Goal: Find contact information: Find contact information

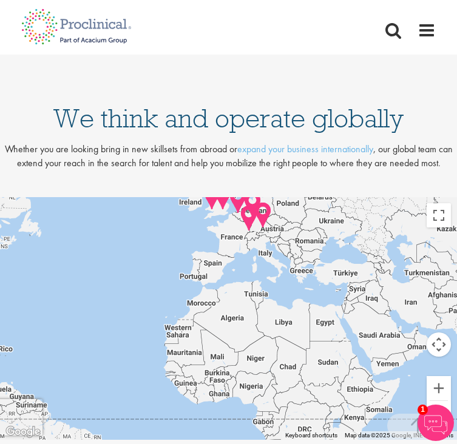
scroll to position [3370, 0]
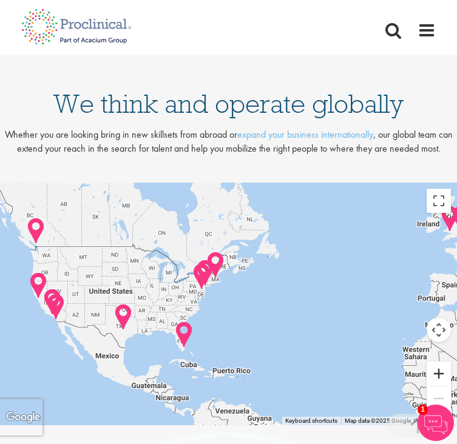
drag, startPoint x: 191, startPoint y: 332, endPoint x: 449, endPoint y: 366, distance: 259.8
click at [449, 366] on div "Use ⌘ + scroll to zoom the map Keyboard shortcuts Map Data Map data ©2025 Googl…" at bounding box center [228, 303] width 457 height 243
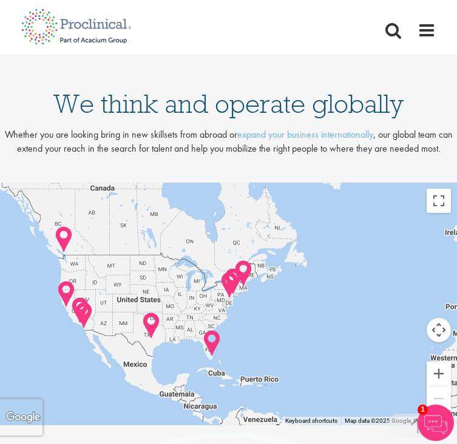
drag, startPoint x: 277, startPoint y: 278, endPoint x: 289, endPoint y: 291, distance: 17.6
click at [289, 291] on div at bounding box center [228, 303] width 457 height 243
click at [438, 369] on button "Zoom in" at bounding box center [438, 373] width 24 height 24
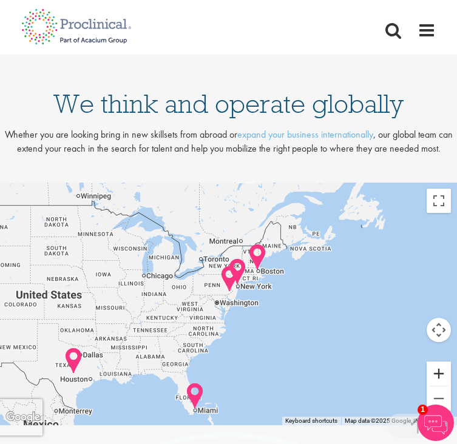
click at [438, 369] on button "Zoom in" at bounding box center [438, 373] width 24 height 24
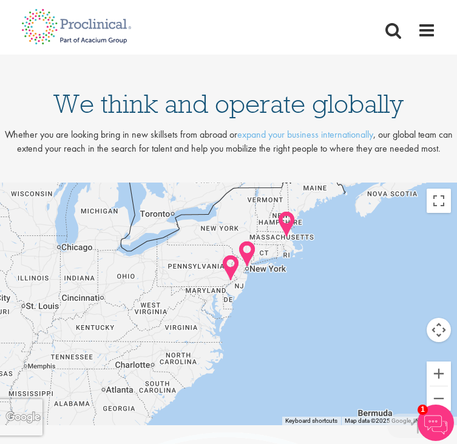
click at [230, 266] on img at bounding box center [230, 268] width 19 height 28
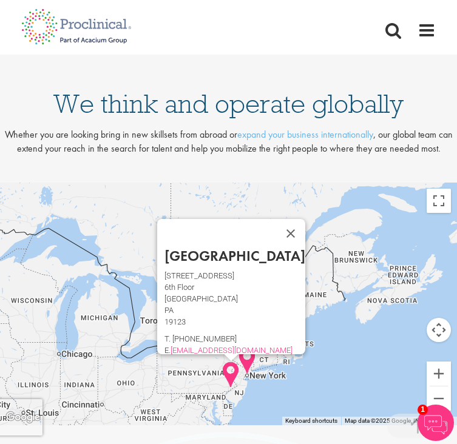
click at [334, 347] on div "Philadelphia 1033 N 2ND ST 6th Floor Philadelphia PA 19123 T. (267) 538-1182 E.…" at bounding box center [228, 303] width 457 height 243
click at [244, 358] on img at bounding box center [247, 361] width 19 height 28
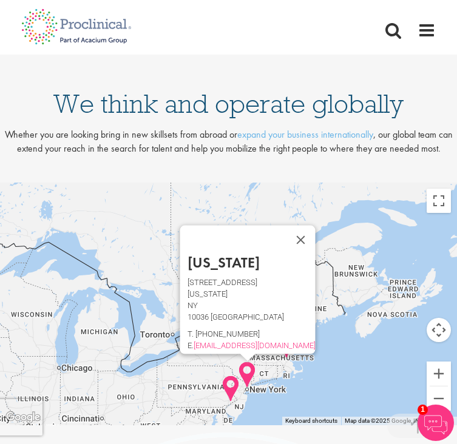
click at [232, 387] on img at bounding box center [230, 389] width 19 height 28
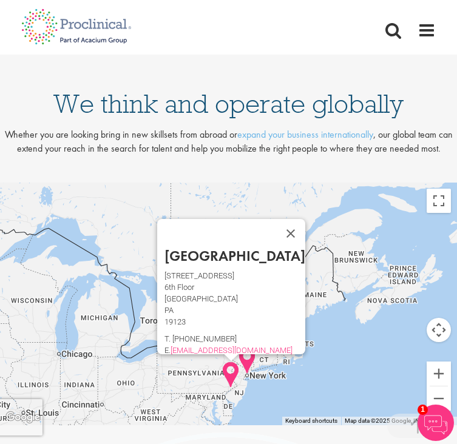
click at [346, 376] on div "Philadelphia 1033 N 2ND ST 6th Floor Philadelphia PA 19123 T. (267) 538-1182 E.…" at bounding box center [228, 303] width 457 height 243
click at [247, 360] on img at bounding box center [247, 361] width 19 height 28
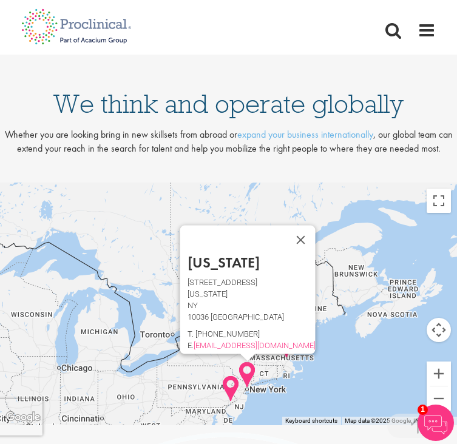
click at [207, 280] on p "45 W 45th Street" at bounding box center [251, 282] width 128 height 5
drag, startPoint x: 206, startPoint y: 273, endPoint x: 263, endPoint y: 276, distance: 56.5
click at [263, 280] on p "45 W 45th Street" at bounding box center [251, 282] width 128 height 5
copy p "45 W 45th Street"
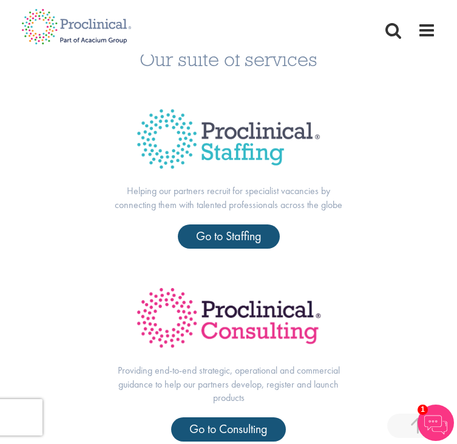
scroll to position [356, 0]
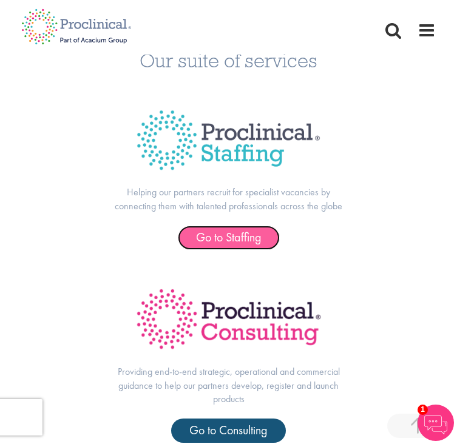
click at [238, 242] on span "Go to Staffing" at bounding box center [228, 237] width 65 height 16
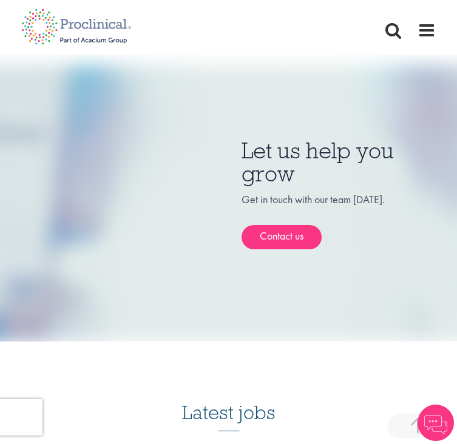
scroll to position [932, 0]
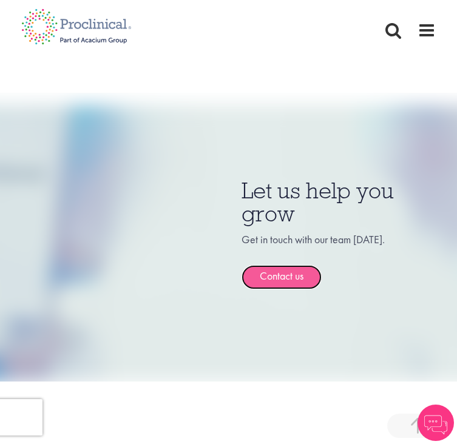
click at [285, 273] on link "Contact us" at bounding box center [281, 277] width 80 height 24
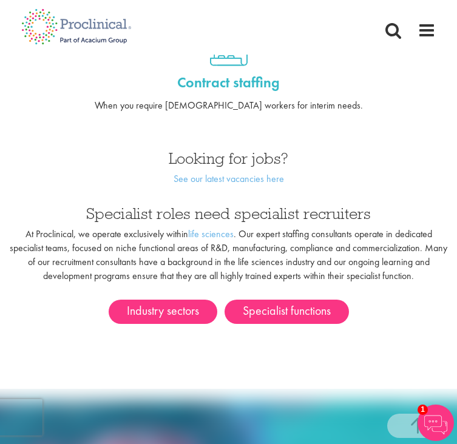
scroll to position [634, 0]
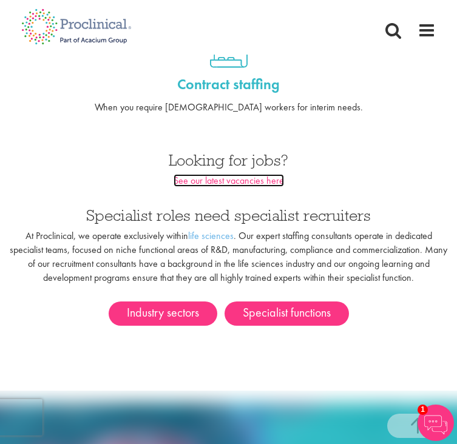
click at [234, 181] on link "See our latest vacancies here" at bounding box center [228, 180] width 110 height 13
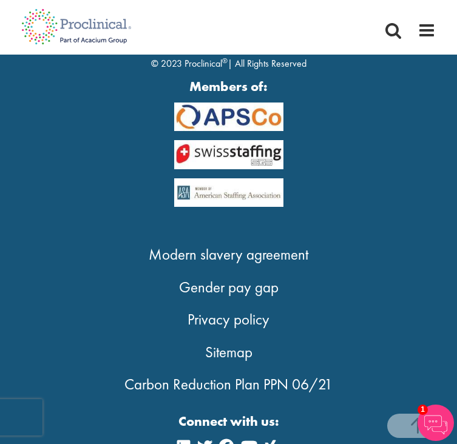
scroll to position [2288, 0]
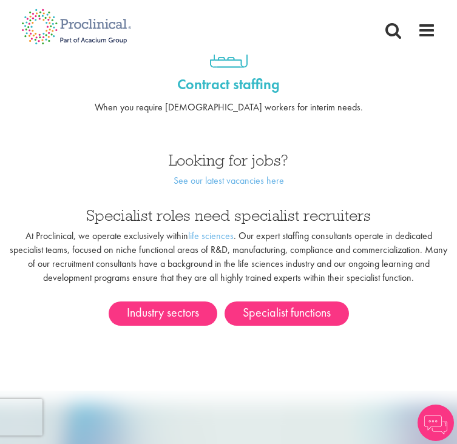
scroll to position [634, 0]
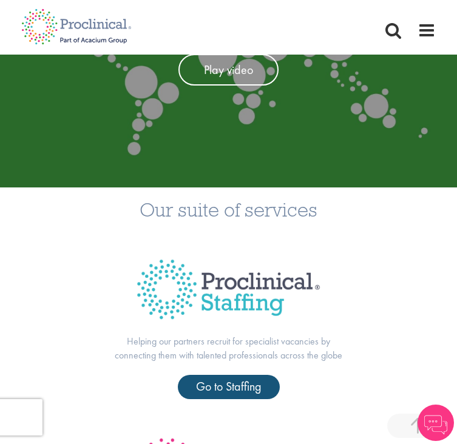
scroll to position [218, 0]
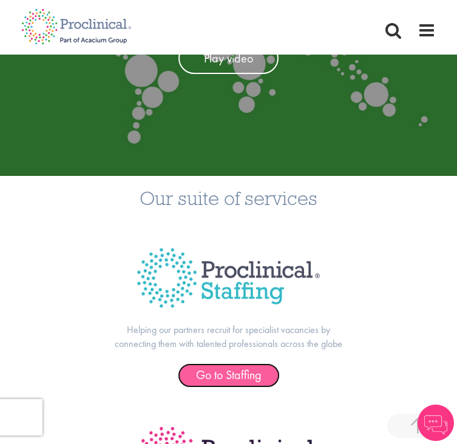
click at [221, 368] on span "Go to Staffing" at bounding box center [228, 375] width 65 height 16
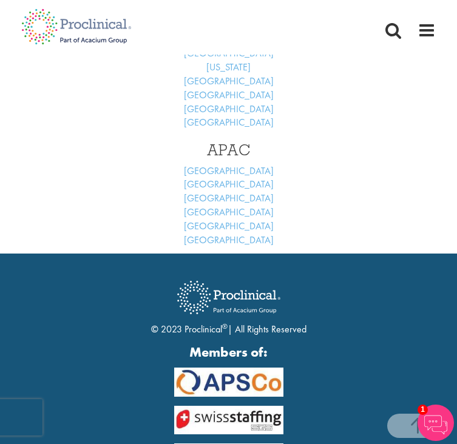
scroll to position [698, 0]
